Goal: Transaction & Acquisition: Obtain resource

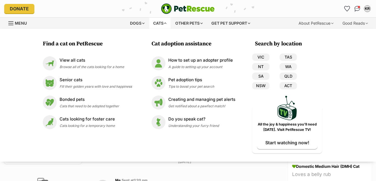
click at [163, 23] on div "Cats" at bounding box center [159, 23] width 21 height 11
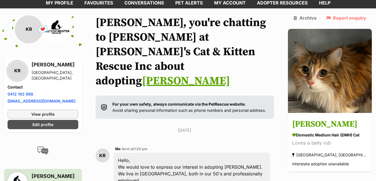
scroll to position [47, 0]
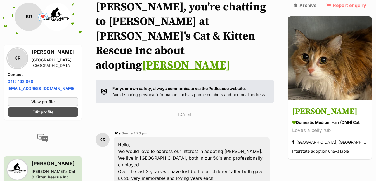
click at [121, 137] on div "Hello, We would love to express our interest in adopting Minnie. We live in Wyn…" at bounding box center [192, 174] width 156 height 75
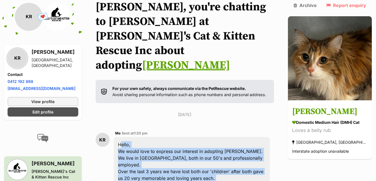
drag, startPoint x: 119, startPoint y: 116, endPoint x: 267, endPoint y: 168, distance: 156.5
click at [272, 172] on div "KR Me Sent at 1:20 pm Hello, We would love to express our interest in adopting …" at bounding box center [185, 170] width 178 height 91
copy div "Hello, We would love to express our interest in adopting Minnie. We live in Wyn…"
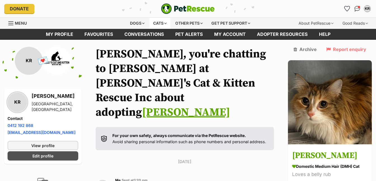
click at [160, 23] on div "Cats" at bounding box center [159, 23] width 21 height 11
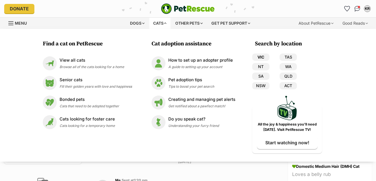
click at [259, 53] on link "VIC" at bounding box center [260, 56] width 17 height 7
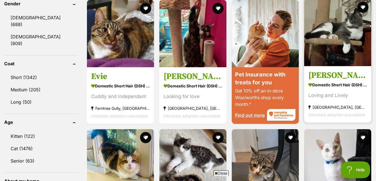
click at [336, 51] on img at bounding box center [337, 32] width 67 height 67
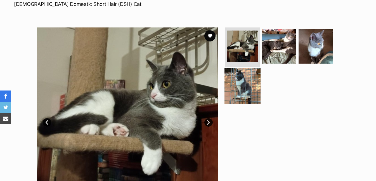
click at [248, 80] on img at bounding box center [242, 86] width 36 height 36
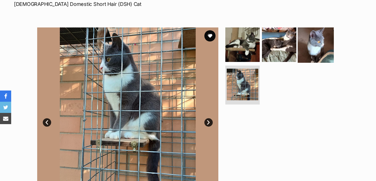
click at [302, 56] on img at bounding box center [316, 45] width 36 height 36
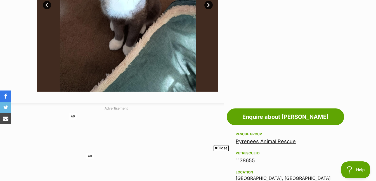
scroll to position [12, 0]
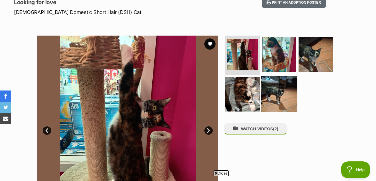
click at [279, 94] on img at bounding box center [279, 94] width 36 height 36
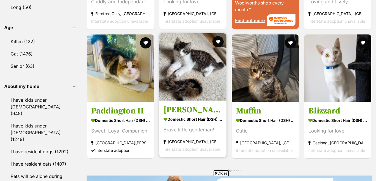
click at [188, 76] on img at bounding box center [192, 66] width 67 height 67
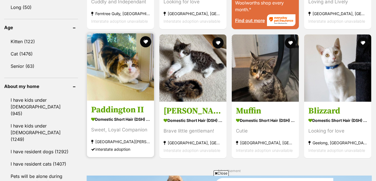
click at [128, 82] on img at bounding box center [120, 66] width 67 height 67
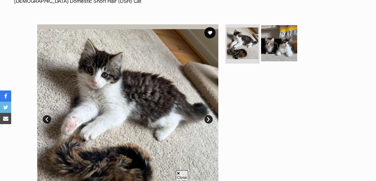
click at [280, 49] on img at bounding box center [279, 43] width 36 height 36
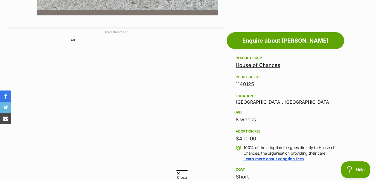
scroll to position [103, 0]
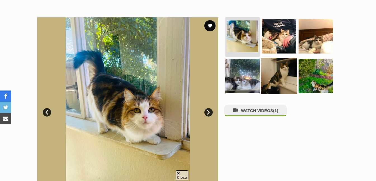
click at [288, 71] on img at bounding box center [279, 76] width 36 height 36
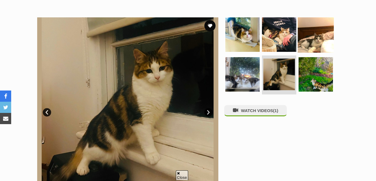
click at [312, 35] on img at bounding box center [316, 34] width 36 height 36
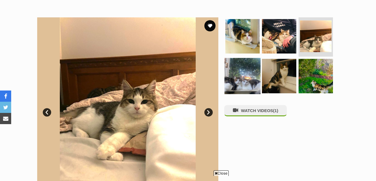
click at [241, 87] on img at bounding box center [242, 76] width 36 height 36
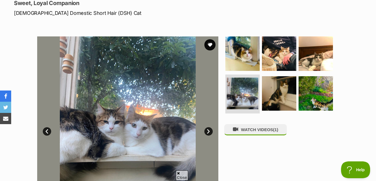
scroll to position [89, 0]
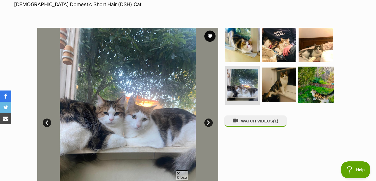
click at [324, 97] on img at bounding box center [316, 84] width 36 height 36
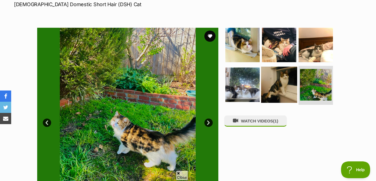
click at [273, 96] on img at bounding box center [279, 84] width 36 height 36
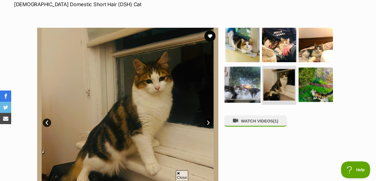
click at [250, 90] on img at bounding box center [242, 84] width 36 height 36
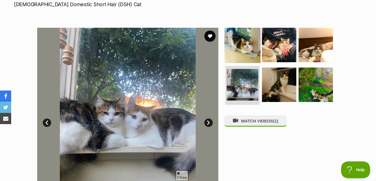
click at [245, 54] on img at bounding box center [242, 45] width 36 height 36
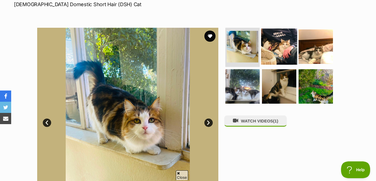
click at [278, 51] on img at bounding box center [279, 47] width 36 height 36
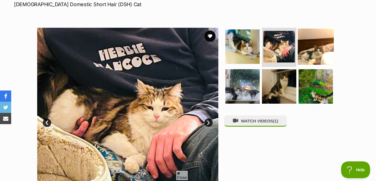
click at [306, 56] on img at bounding box center [316, 47] width 36 height 36
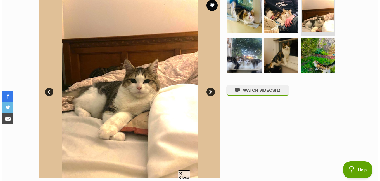
scroll to position [195, 0]
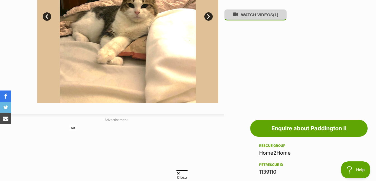
click at [263, 14] on button "WATCH VIDEOS (1)" at bounding box center [255, 14] width 63 height 11
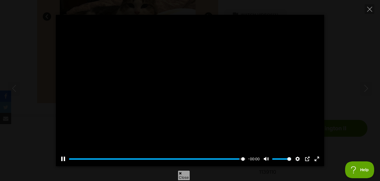
type input "100"
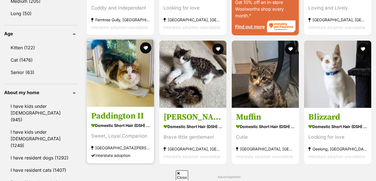
scroll to position [580, 0]
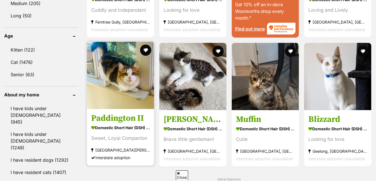
click at [120, 98] on img at bounding box center [120, 75] width 67 height 67
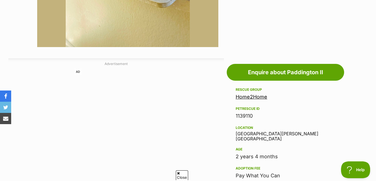
scroll to position [259, 0]
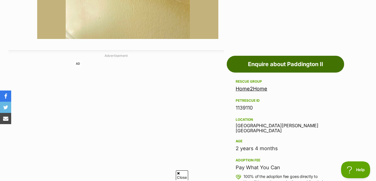
click at [255, 64] on link "Enquire about Paddington II" at bounding box center [285, 64] width 117 height 17
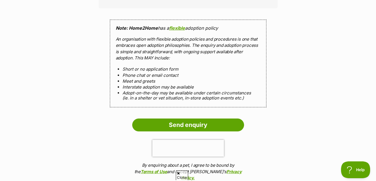
scroll to position [591, 0]
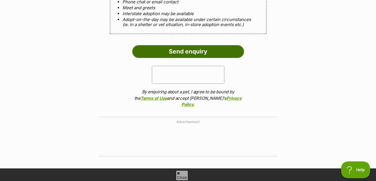
click at [174, 51] on input "Send enquiry" at bounding box center [188, 51] width 112 height 13
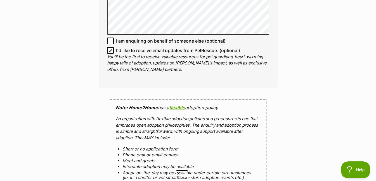
scroll to position [572, 0]
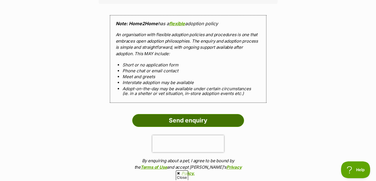
click at [207, 123] on input "Send enquiry" at bounding box center [188, 120] width 112 height 13
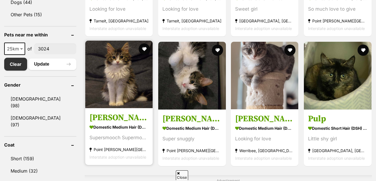
click at [128, 86] on img at bounding box center [118, 74] width 67 height 67
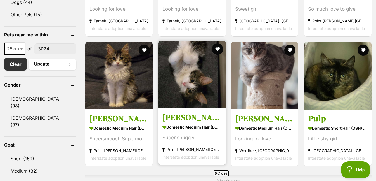
click at [196, 91] on img at bounding box center [192, 75] width 68 height 68
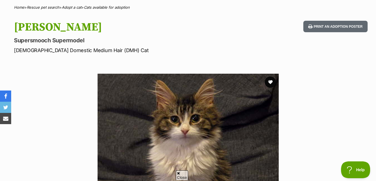
scroll to position [142, 0]
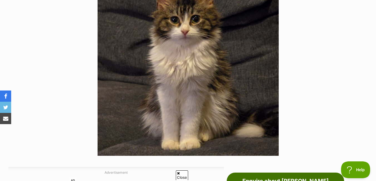
click at [283, 179] on link "Enquire about [PERSON_NAME]" at bounding box center [285, 180] width 117 height 17
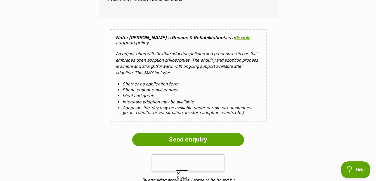
scroll to position [508, 0]
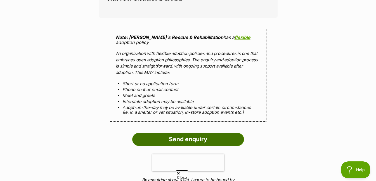
click at [182, 138] on input "Send enquiry" at bounding box center [188, 138] width 112 height 13
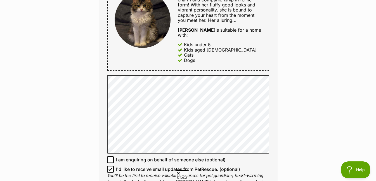
scroll to position [131, 0]
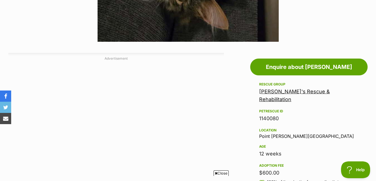
scroll to position [82, 0]
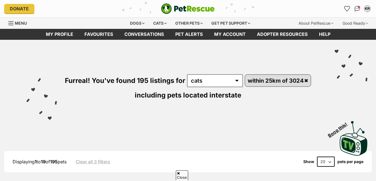
scroll to position [269, 0]
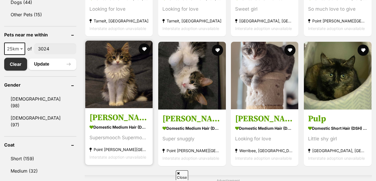
click at [114, 78] on img at bounding box center [118, 74] width 67 height 67
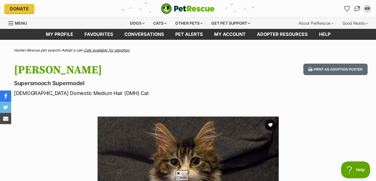
scroll to position [46, 0]
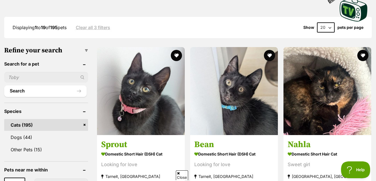
scroll to position [3, 0]
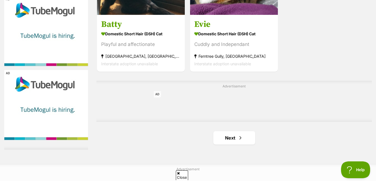
scroll to position [1320, 0]
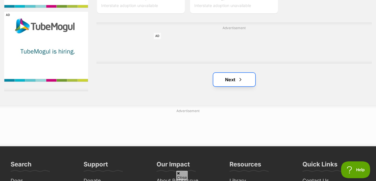
click at [224, 79] on link "Next" at bounding box center [234, 79] width 42 height 13
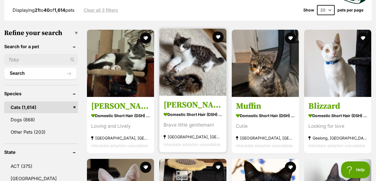
click at [188, 80] on img at bounding box center [192, 62] width 67 height 67
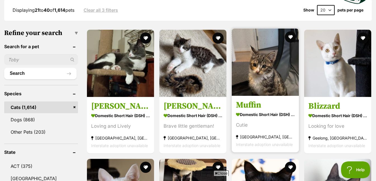
click at [264, 80] on img at bounding box center [265, 62] width 67 height 67
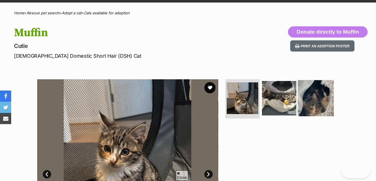
click at [321, 99] on img at bounding box center [316, 98] width 36 height 36
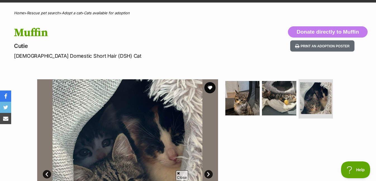
scroll to position [129, 0]
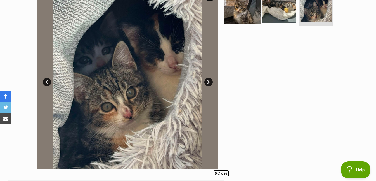
click at [237, 17] on img at bounding box center [242, 6] width 36 height 36
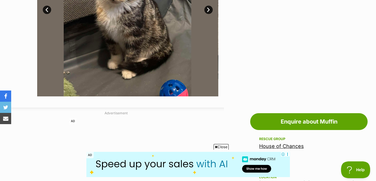
scroll to position [116, 0]
